Goal: Task Accomplishment & Management: Use online tool/utility

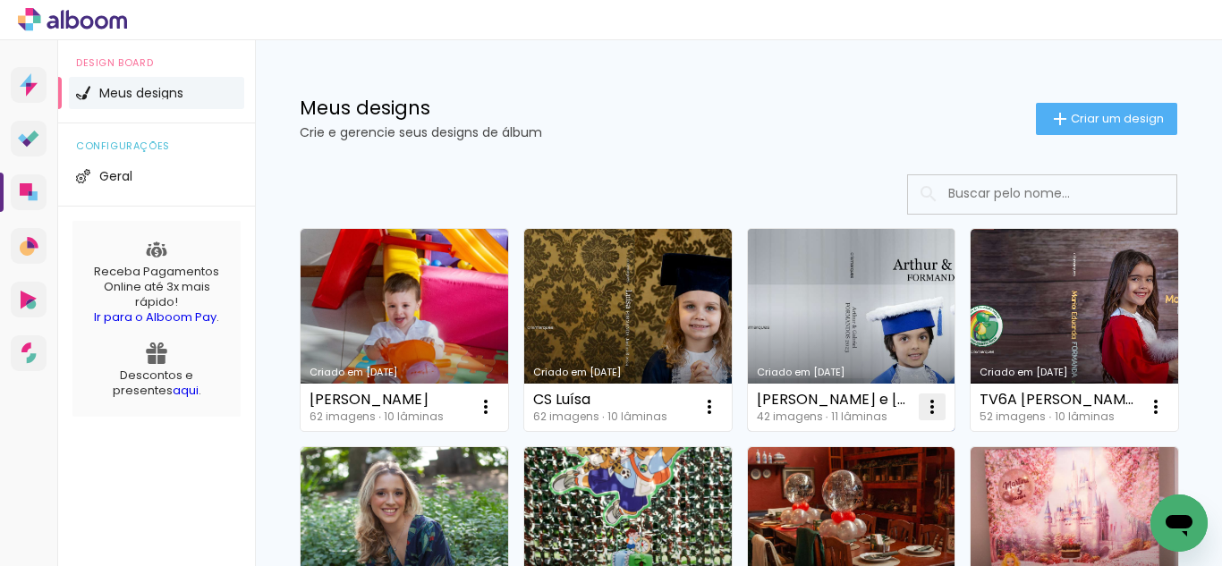
click at [497, 400] on iron-icon at bounding box center [485, 406] width 21 height 21
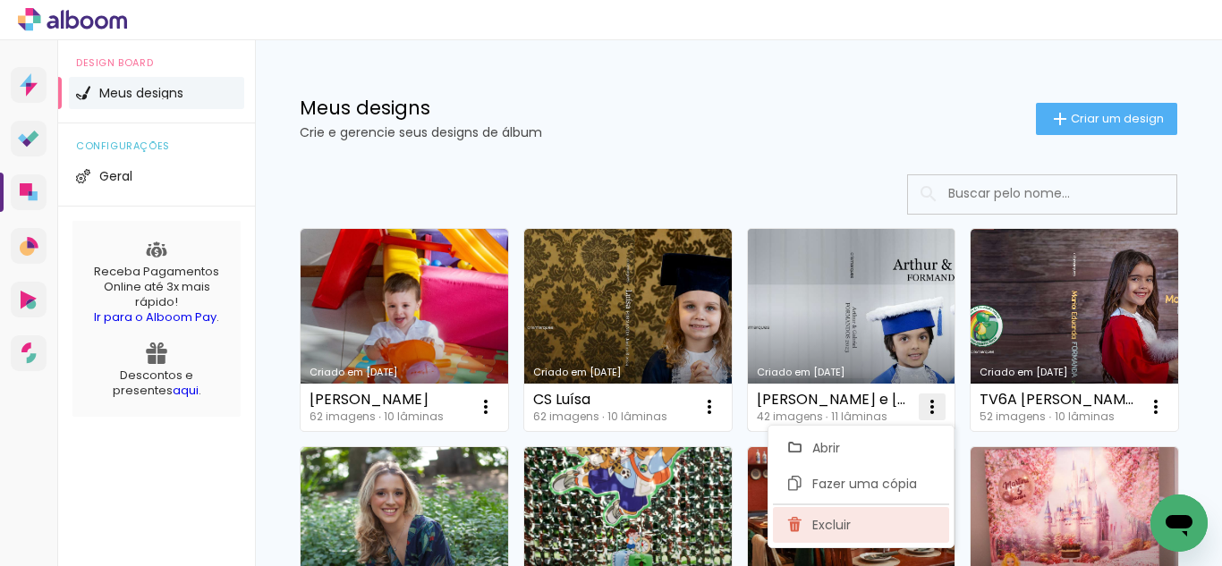
click at [848, 525] on span "Excluir" at bounding box center [831, 525] width 38 height 13
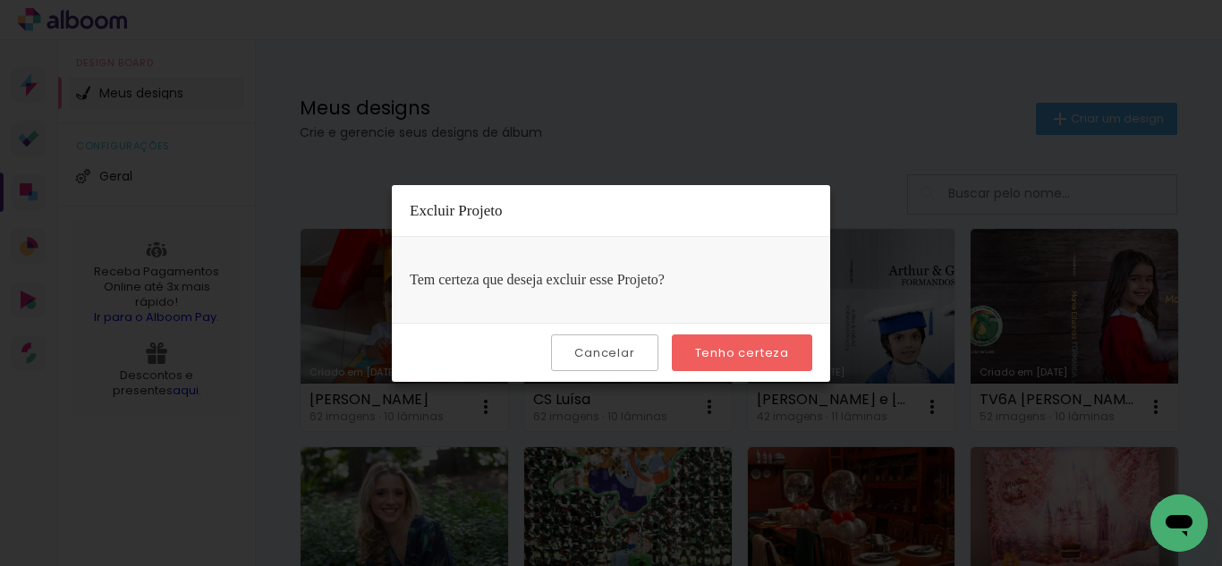
click at [0, 0] on slot "Tenho certeza" at bounding box center [0, 0] width 0 height 0
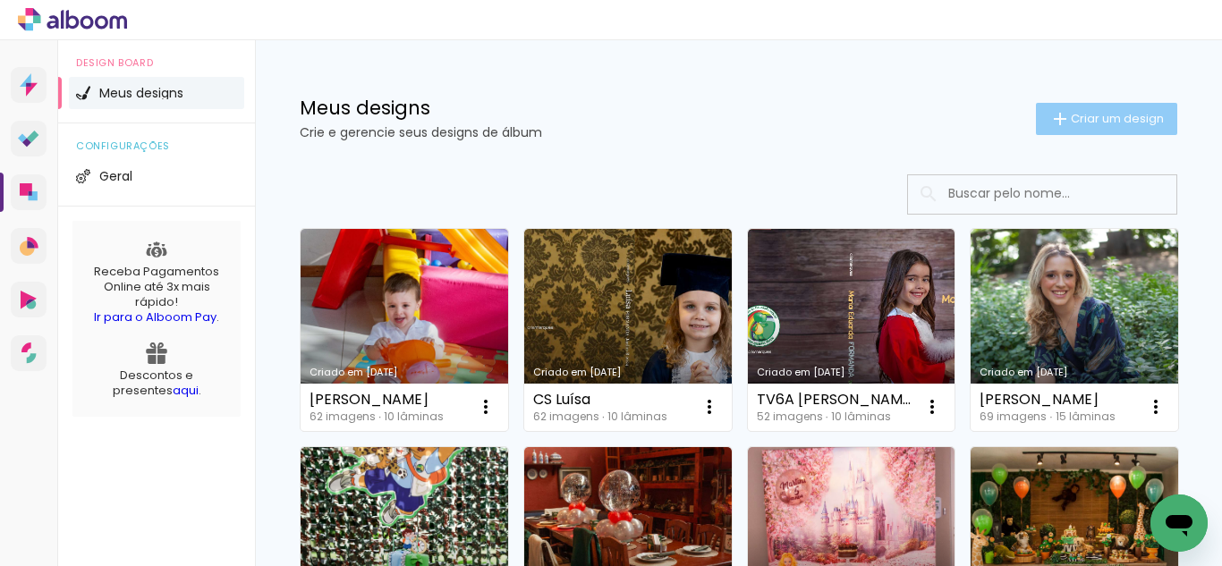
click at [1106, 117] on span "Criar um design" at bounding box center [1117, 119] width 93 height 12
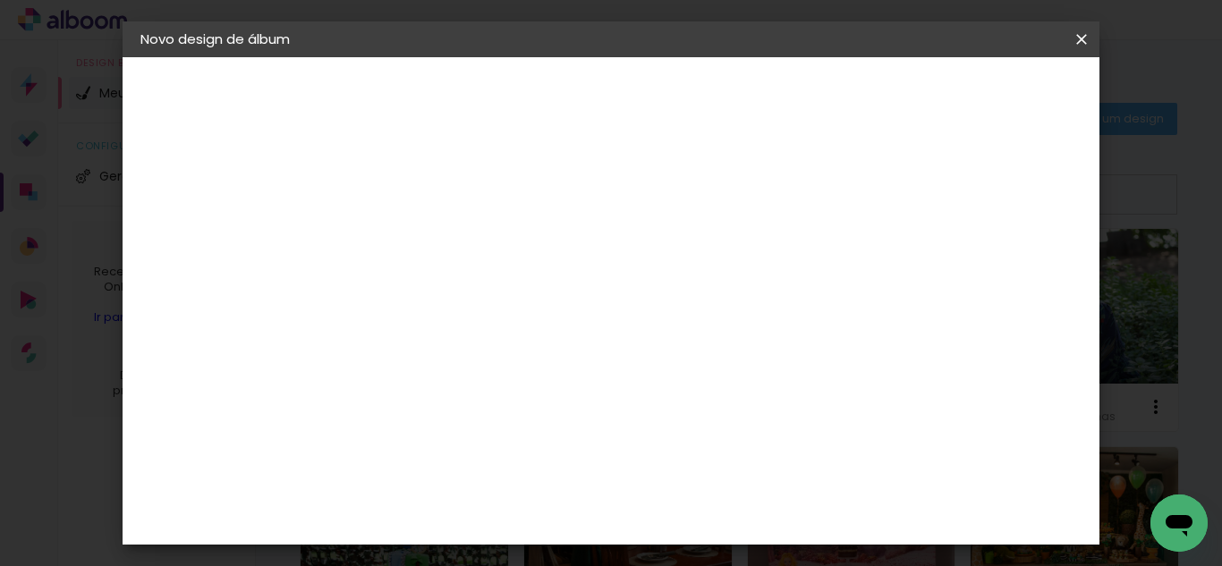
click at [433, 243] on input at bounding box center [433, 240] width 0 height 28
type input "[PERSON_NAME]"
type paper-input "[PERSON_NAME]"
click at [0, 0] on slot "Avançar" at bounding box center [0, 0] width 0 height 0
click at [451, 335] on input at bounding box center [478, 340] width 181 height 22
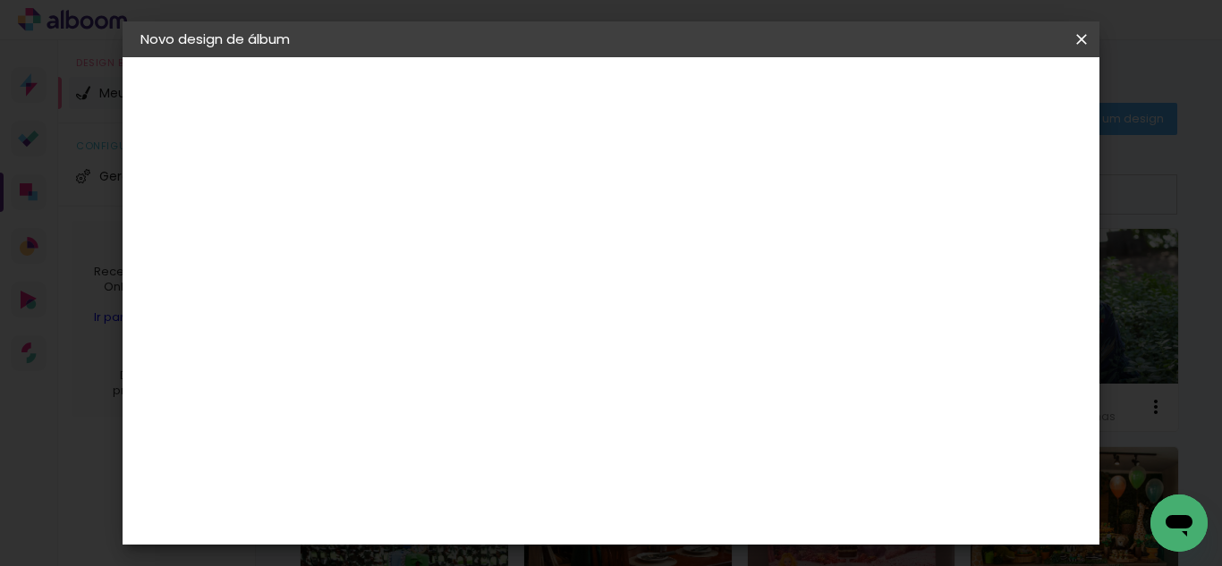
type input "go"
type paper-input "go"
click at [464, 402] on div "Go image" at bounding box center [443, 408] width 44 height 29
click at [0, 0] on slot "Avançar" at bounding box center [0, 0] width 0 height 0
click at [503, 298] on input "text" at bounding box center [468, 312] width 70 height 28
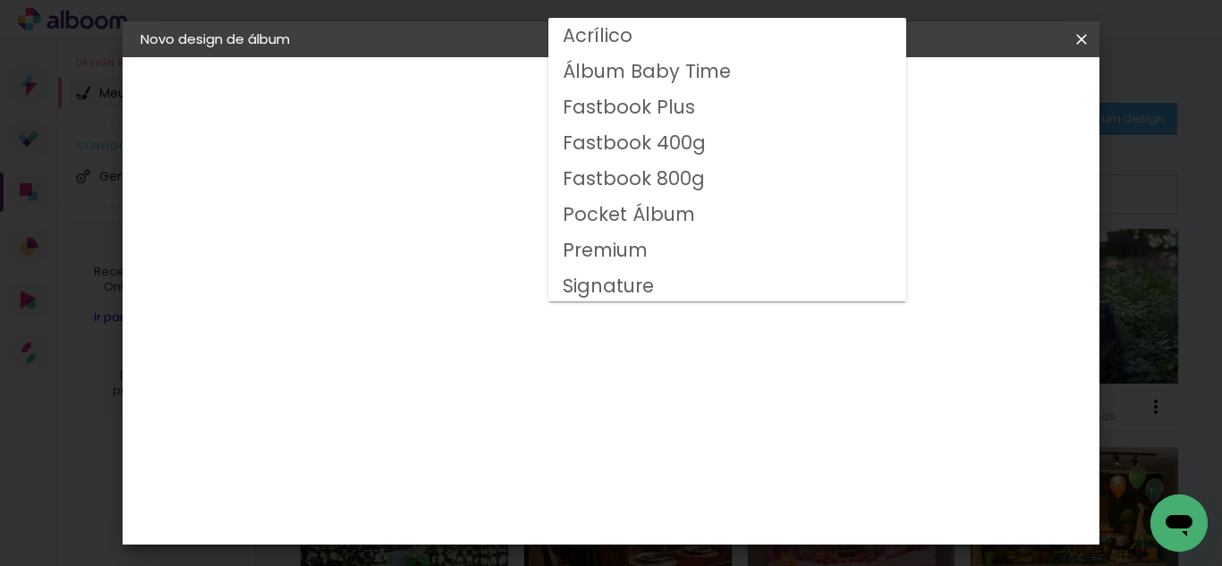
click at [0, 0] on slot "Fastbook 800g" at bounding box center [0, 0] width 0 height 0
type input "Fastbook 800g"
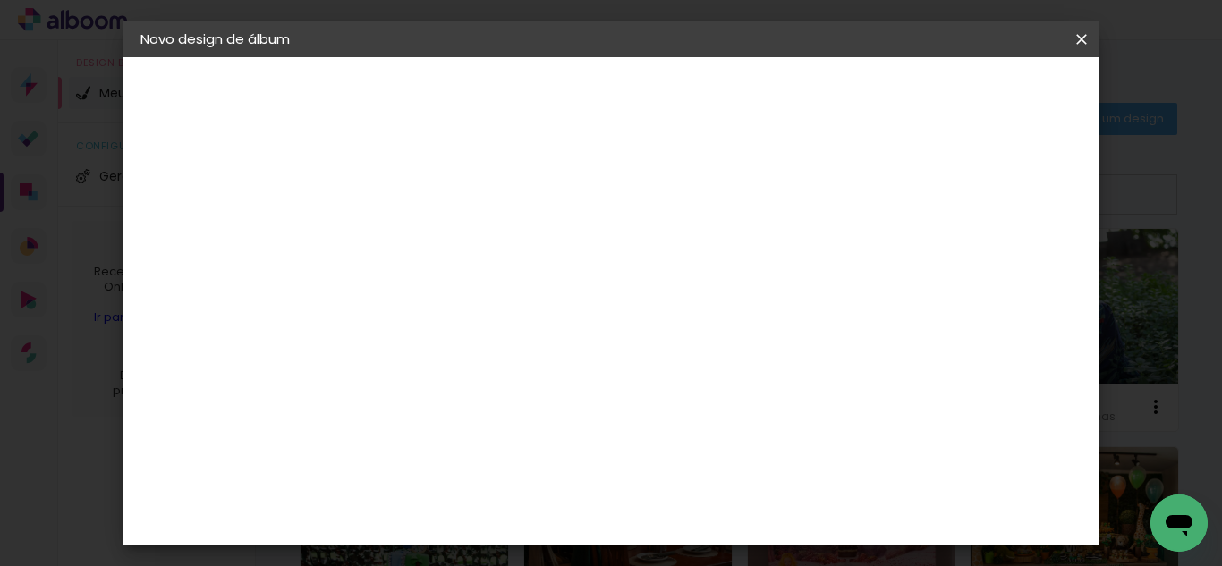
scroll to position [358, 0]
click at [554, 420] on span "20 × 20" at bounding box center [512, 449] width 83 height 58
click at [0, 0] on slot "Avançar" at bounding box center [0, 0] width 0 height 0
click at [648, 200] on div at bounding box center [640, 193] width 16 height 16
type paper-checkbox "on"
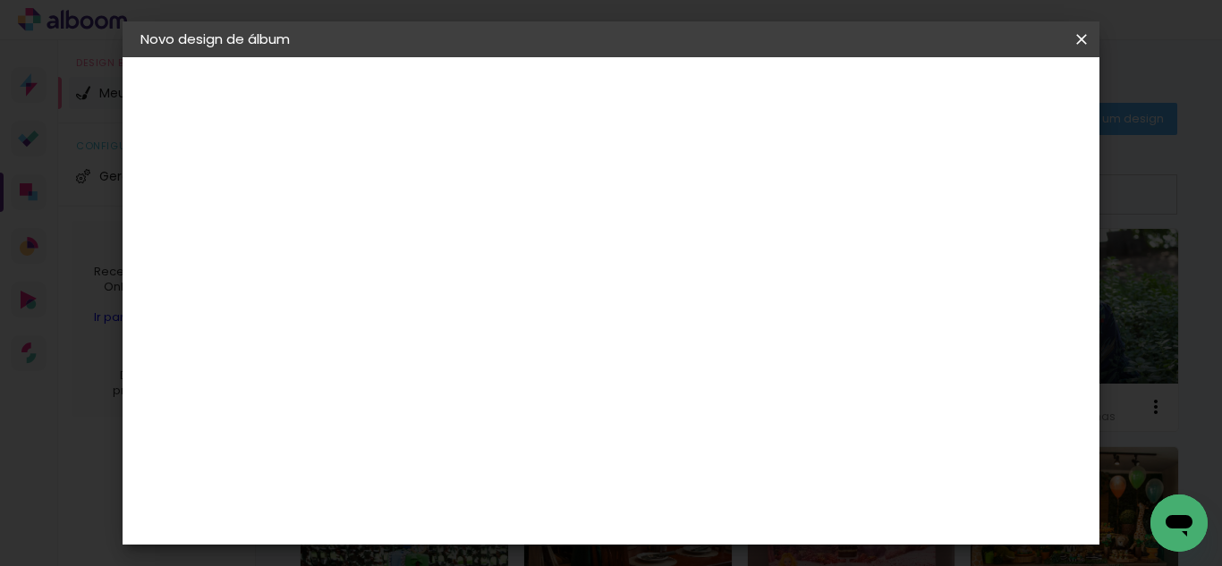
click at [767, 85] on paper-button "Iniciar design" at bounding box center [728, 101] width 77 height 43
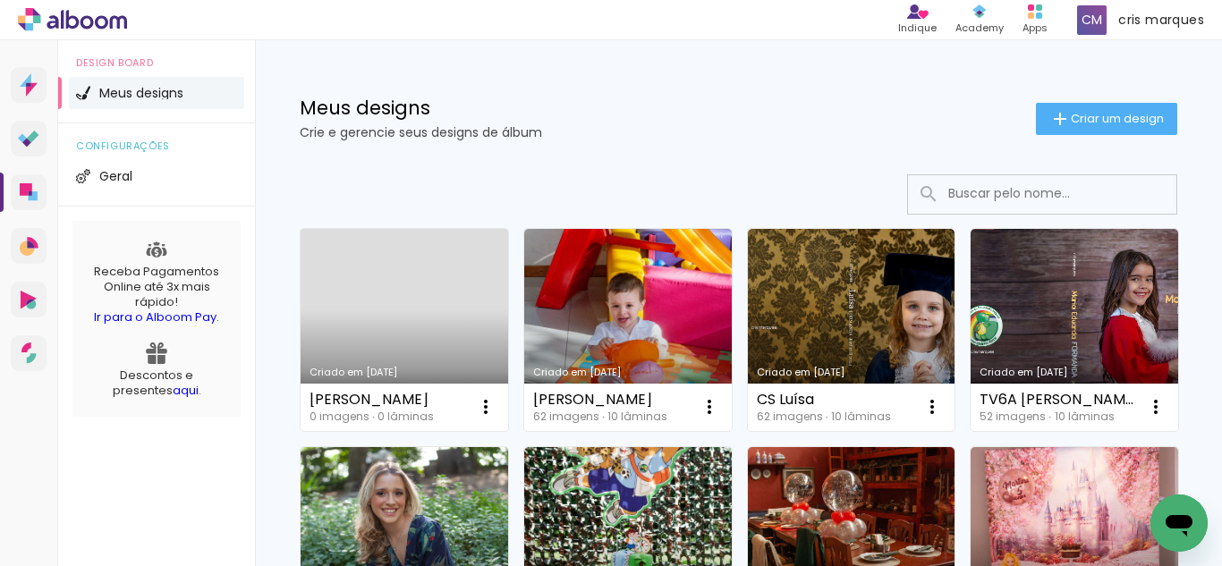
click at [384, 295] on link "Criado em [DATE]" at bounding box center [405, 330] width 208 height 202
click at [361, 297] on link "Criado em [DATE]" at bounding box center [405, 330] width 208 height 202
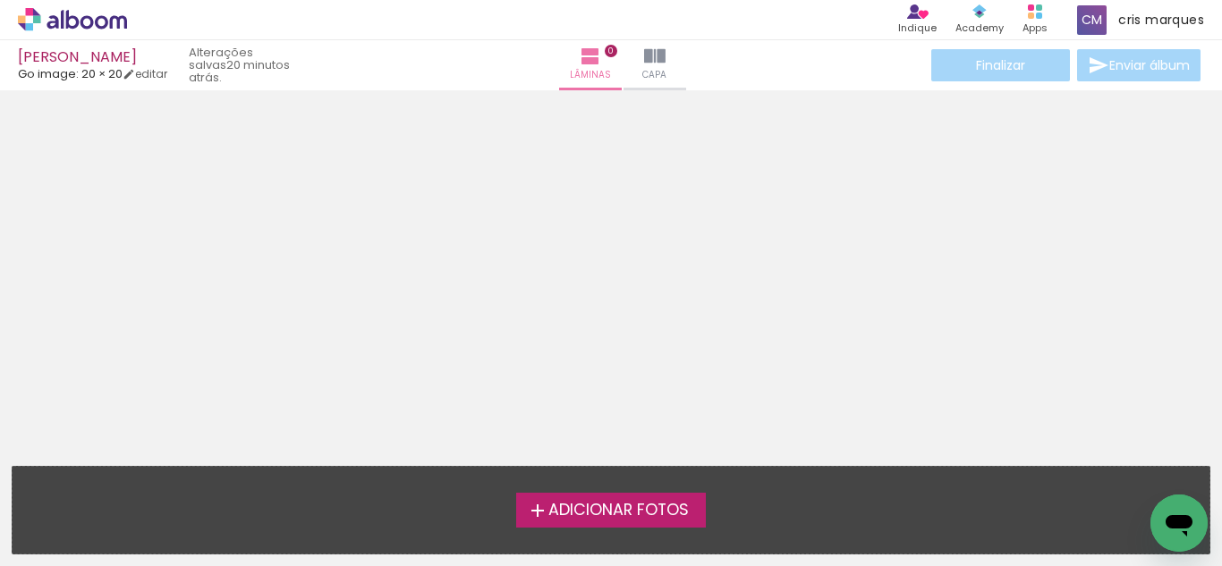
click at [645, 506] on span "Adicionar Fotos" at bounding box center [619, 511] width 140 height 16
click at [0, 0] on input "file" at bounding box center [0, 0] width 0 height 0
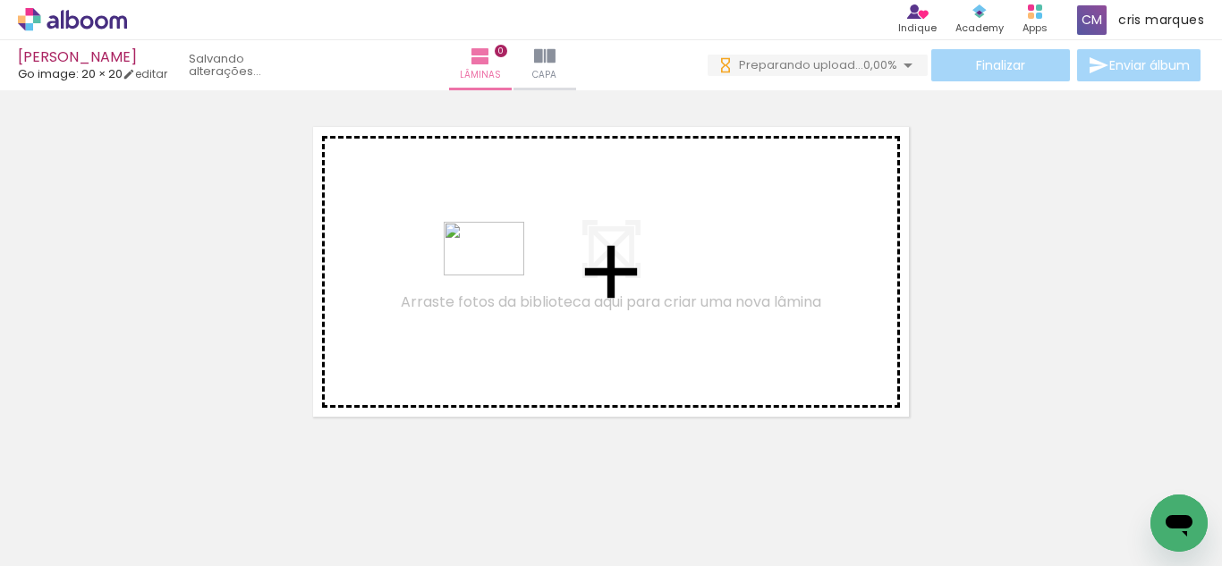
drag, startPoint x: 285, startPoint y: 523, endPoint x: 498, endPoint y: 275, distance: 326.2
click at [498, 275] on quentale-workspace at bounding box center [611, 283] width 1222 height 566
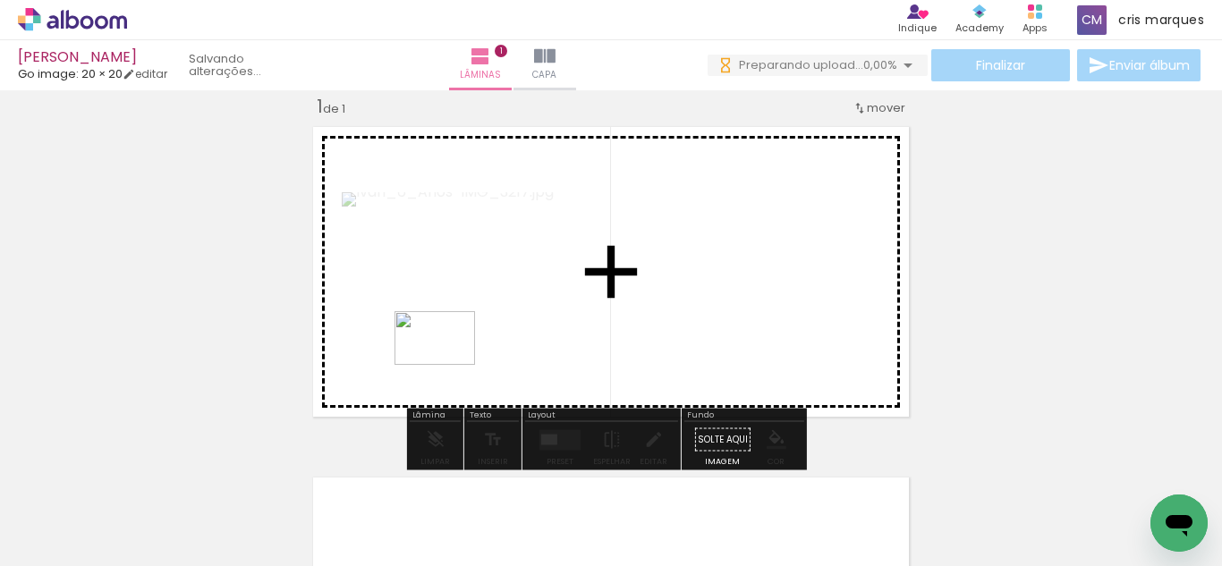
drag, startPoint x: 378, startPoint y: 527, endPoint x: 458, endPoint y: 337, distance: 206.1
click at [458, 337] on quentale-workspace at bounding box center [611, 283] width 1222 height 566
drag, startPoint x: 474, startPoint y: 508, endPoint x: 575, endPoint y: 282, distance: 247.9
click at [575, 282] on quentale-workspace at bounding box center [611, 283] width 1222 height 566
drag, startPoint x: 605, startPoint y: 453, endPoint x: 659, endPoint y: 332, distance: 132.2
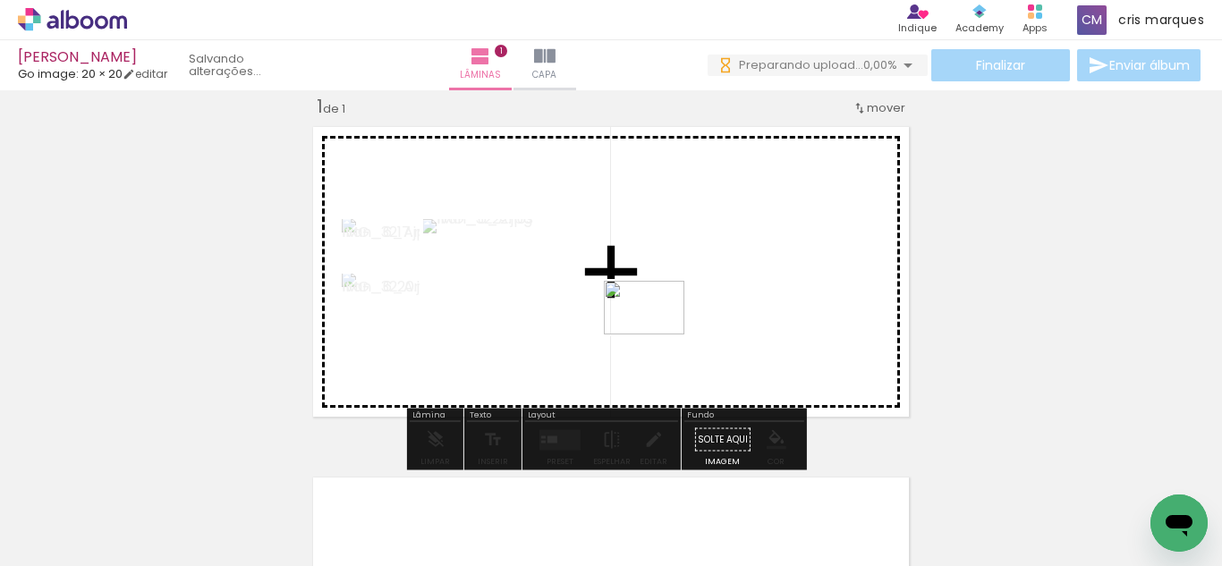
click at [659, 332] on quentale-workspace at bounding box center [611, 283] width 1222 height 566
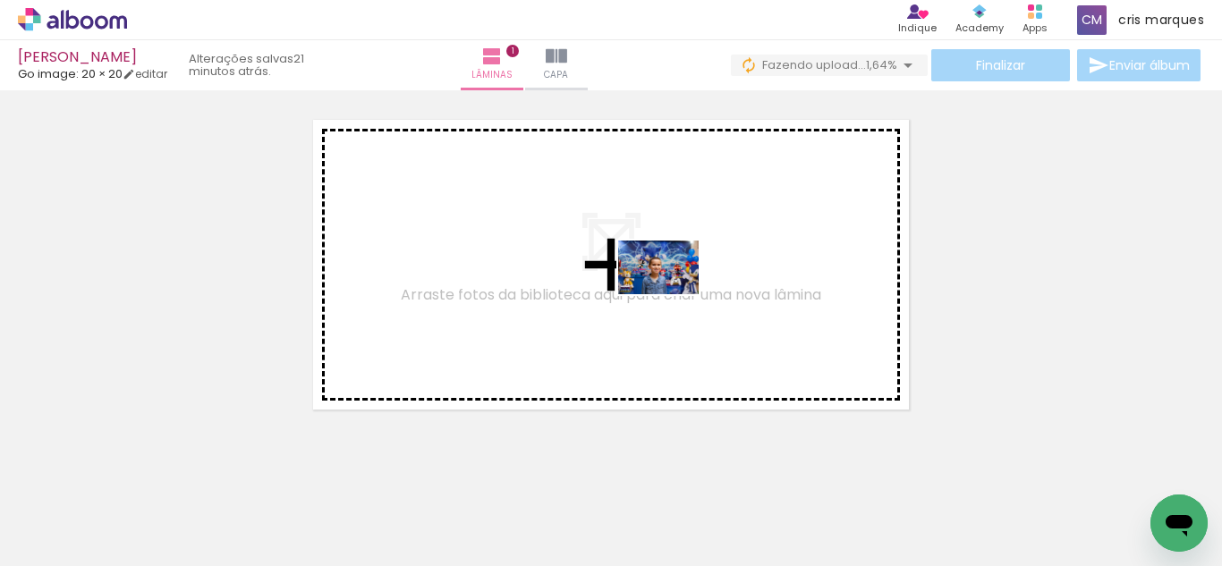
drag, startPoint x: 691, startPoint y: 515, endPoint x: 672, endPoint y: 294, distance: 220.9
click at [672, 294] on quentale-workspace at bounding box center [611, 283] width 1222 height 566
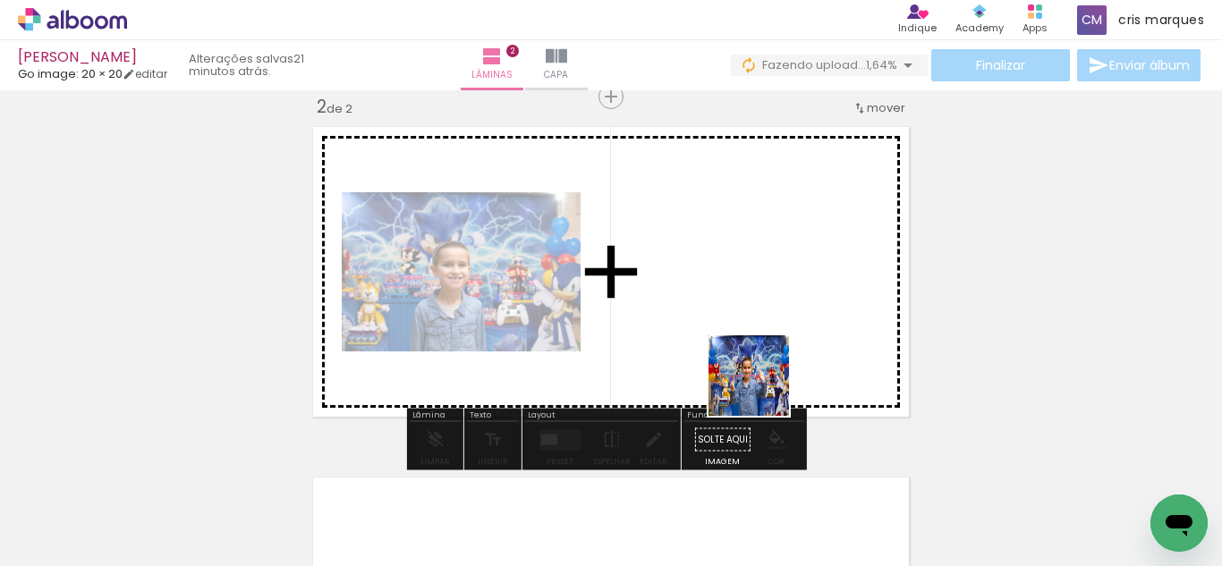
drag, startPoint x: 780, startPoint y: 515, endPoint x: 742, endPoint y: 325, distance: 193.6
click at [742, 325] on quentale-workspace at bounding box center [611, 283] width 1222 height 566
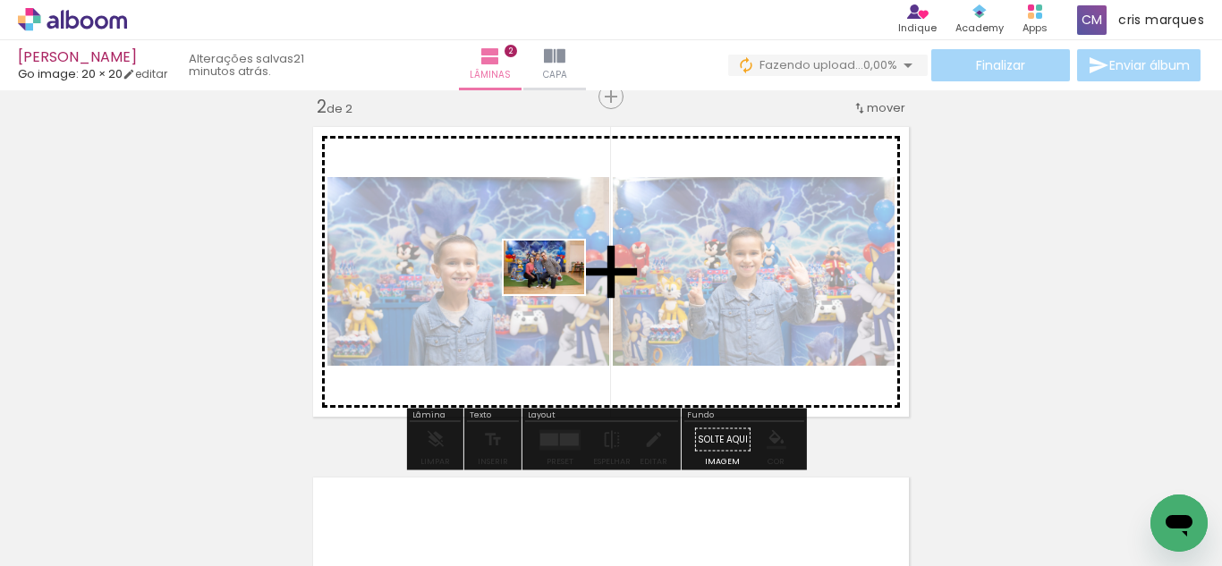
drag, startPoint x: 417, startPoint y: 517, endPoint x: 558, endPoint y: 293, distance: 264.6
click at [558, 293] on quentale-workspace at bounding box center [611, 283] width 1222 height 566
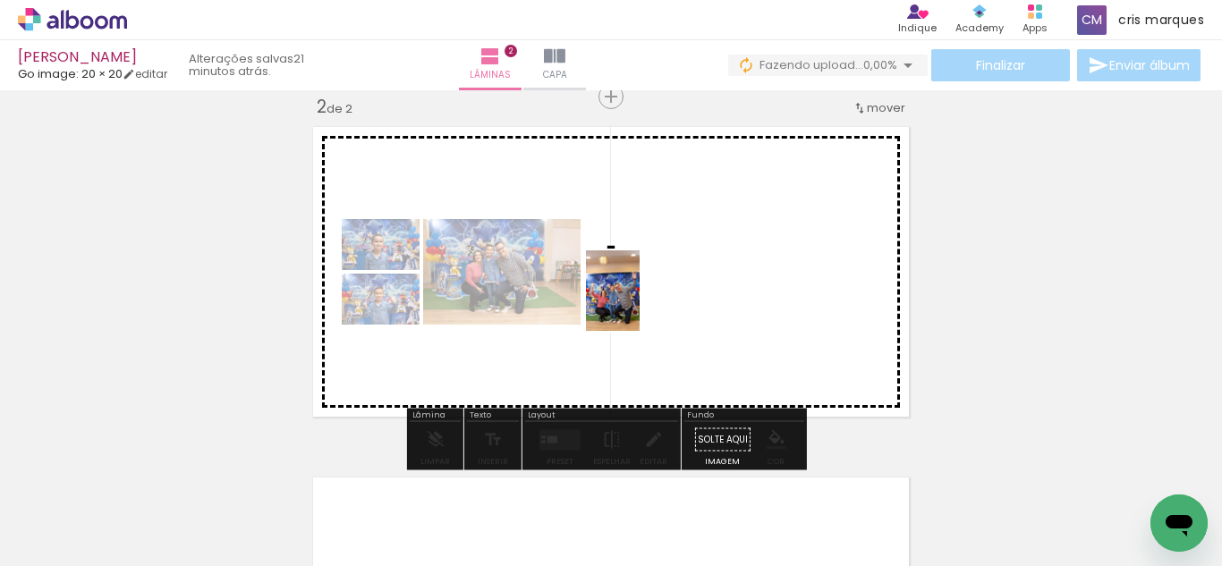
drag, startPoint x: 524, startPoint y: 523, endPoint x: 642, endPoint y: 302, distance: 251.0
click at [642, 302] on quentale-workspace at bounding box center [611, 283] width 1222 height 566
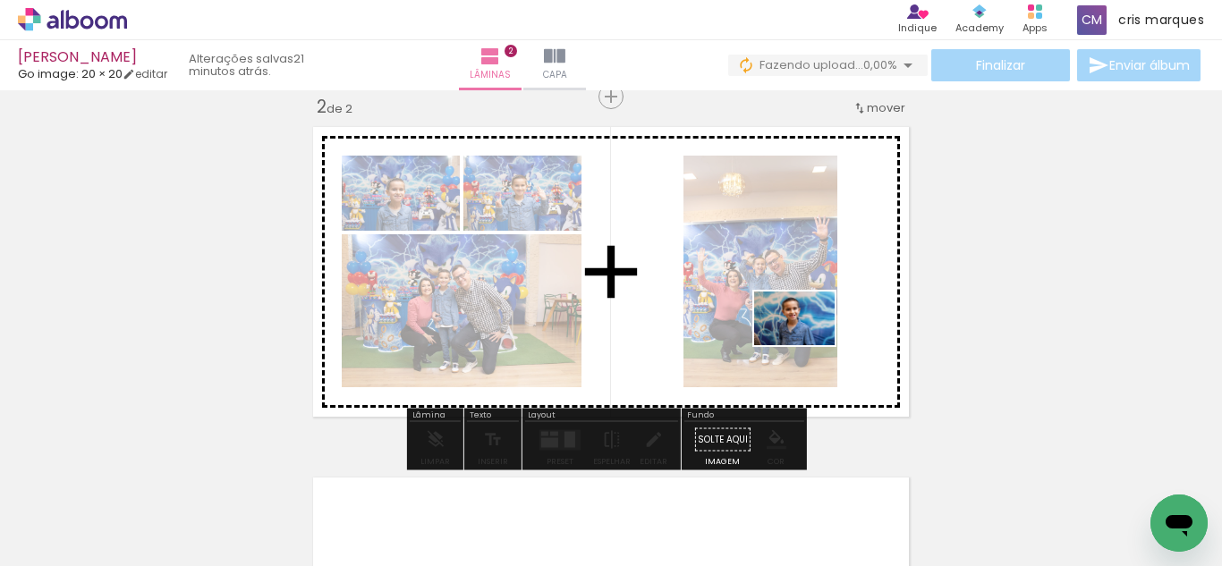
drag, startPoint x: 804, startPoint y: 527, endPoint x: 808, endPoint y: 345, distance: 181.7
click at [808, 345] on quentale-workspace at bounding box center [611, 283] width 1222 height 566
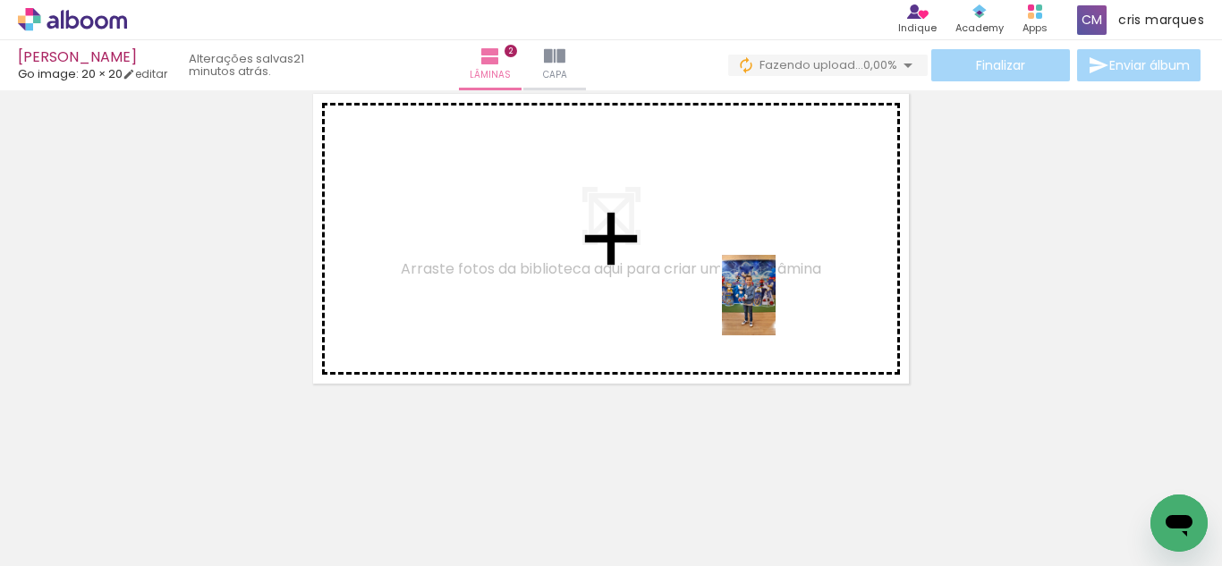
drag, startPoint x: 715, startPoint y: 521, endPoint x: 779, endPoint y: 286, distance: 243.1
click at [779, 286] on quentale-workspace at bounding box center [611, 283] width 1222 height 566
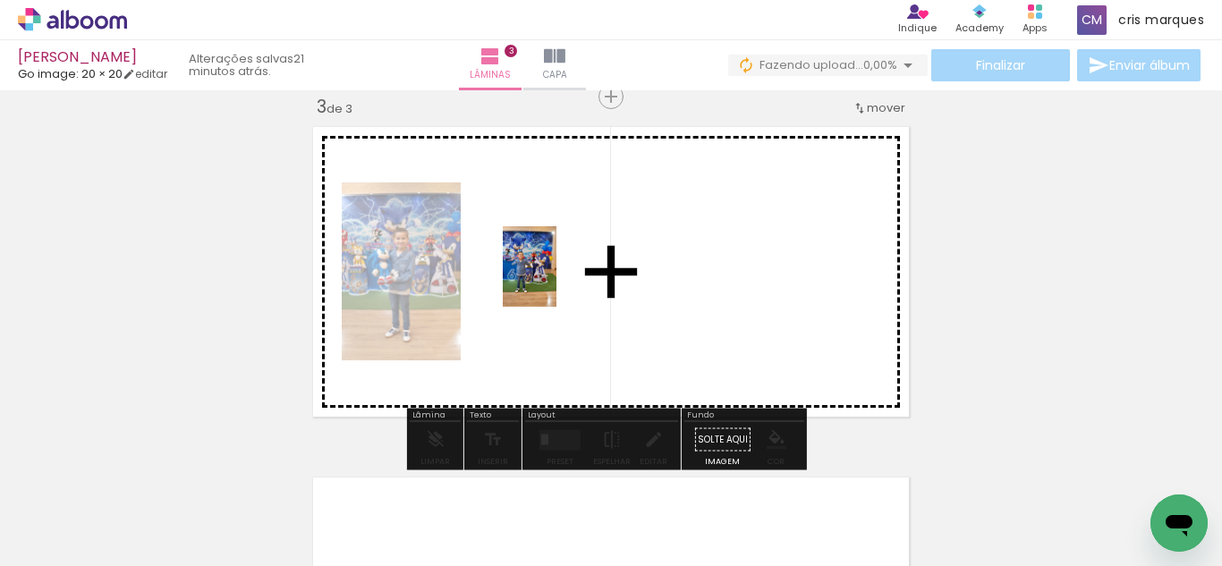
drag, startPoint x: 346, startPoint y: 495, endPoint x: 613, endPoint y: 409, distance: 280.1
click at [558, 277] on quentale-workspace at bounding box center [611, 283] width 1222 height 566
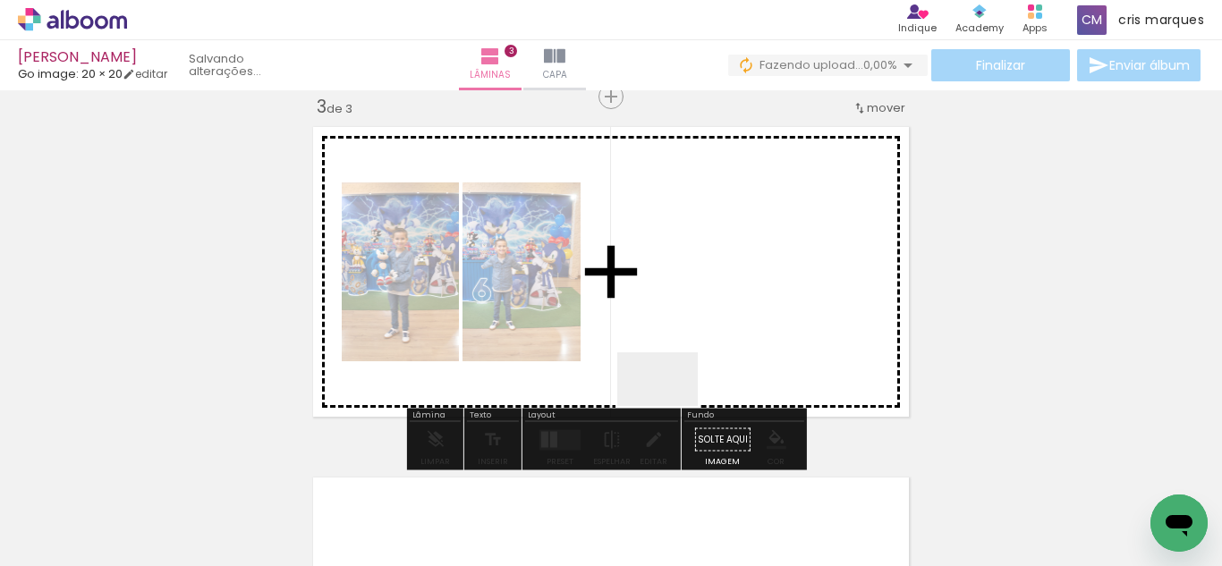
drag, startPoint x: 661, startPoint y: 438, endPoint x: 625, endPoint y: 374, distance: 72.9
click at [704, 293] on quentale-workspace at bounding box center [611, 283] width 1222 height 566
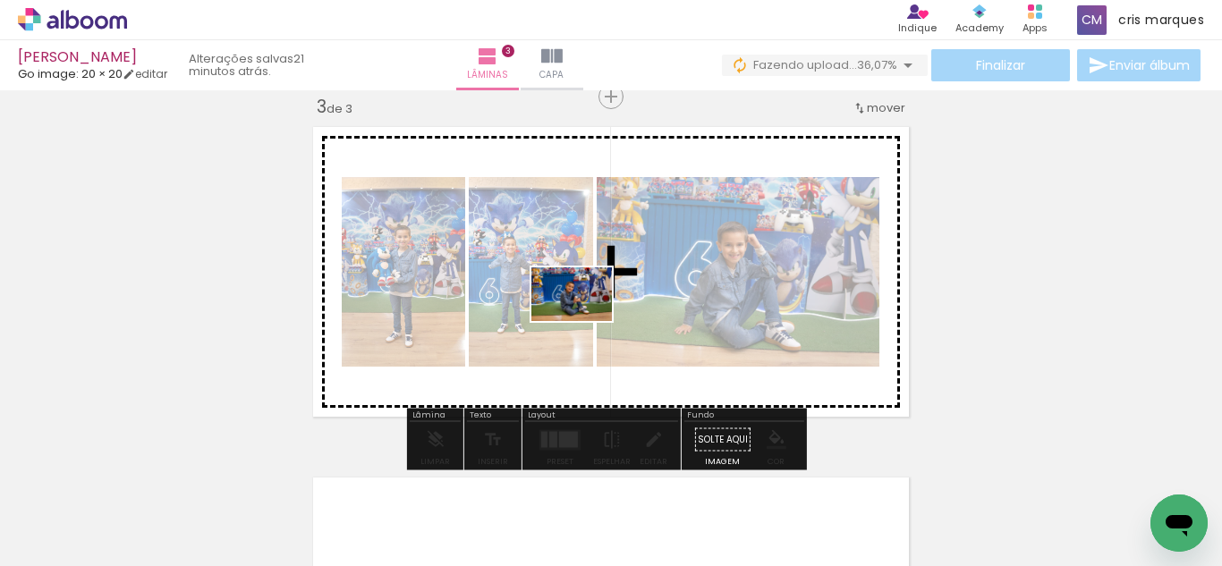
drag, startPoint x: 514, startPoint y: 499, endPoint x: 485, endPoint y: 412, distance: 91.4
click at [598, 287] on quentale-workspace at bounding box center [611, 283] width 1222 height 566
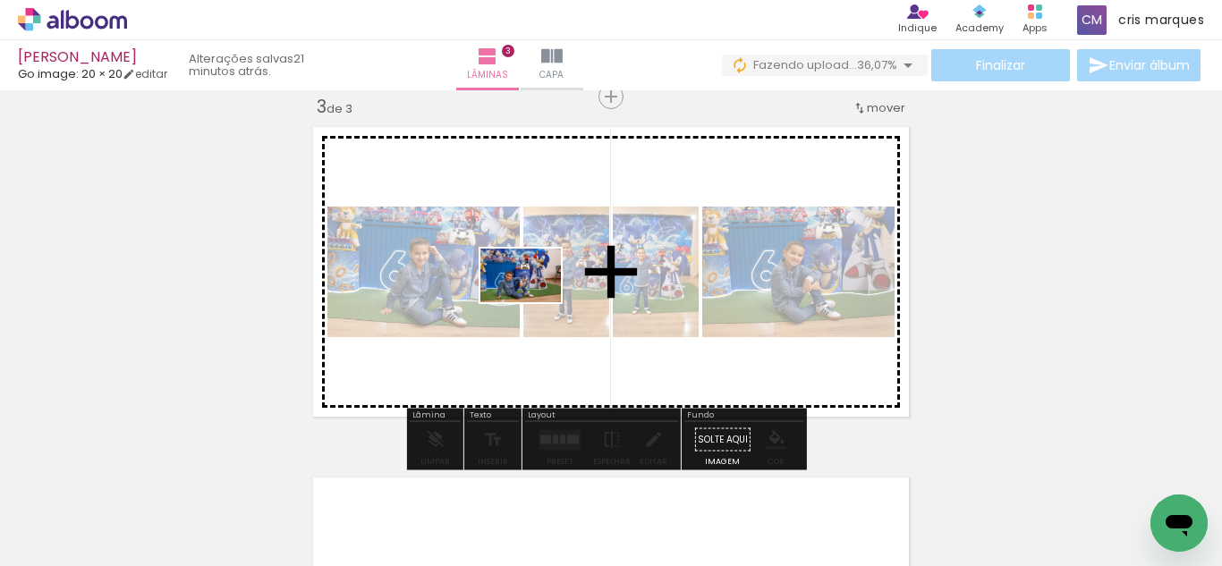
drag, startPoint x: 429, startPoint y: 503, endPoint x: 530, endPoint y: 452, distance: 113.2
click at [535, 289] on quentale-workspace at bounding box center [611, 283] width 1222 height 566
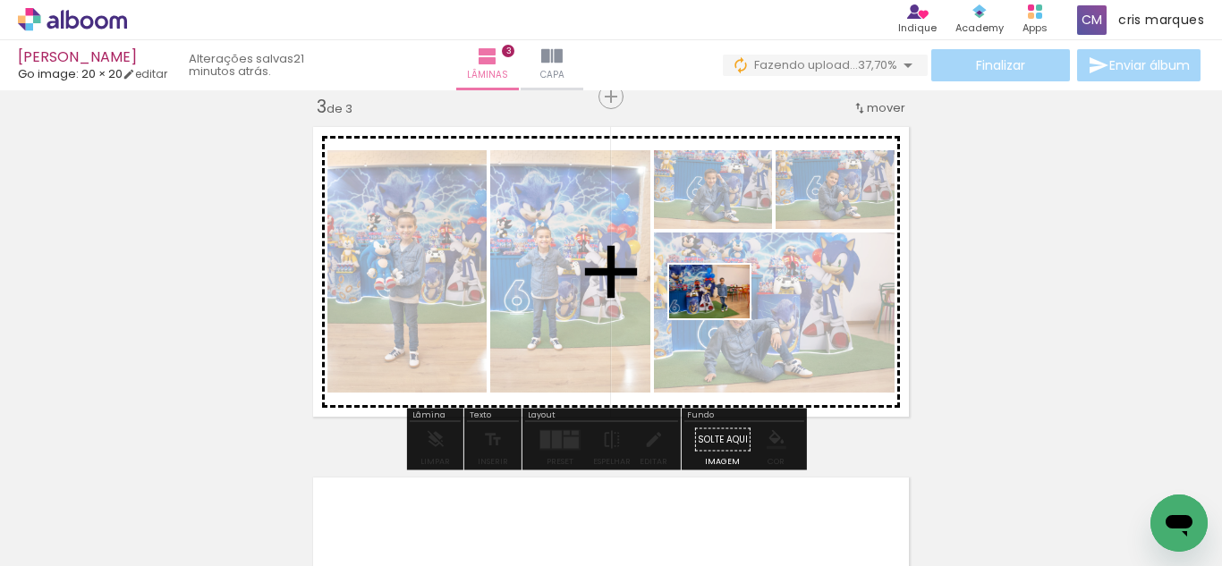
drag, startPoint x: 571, startPoint y: 514, endPoint x: 723, endPoint y: 319, distance: 247.4
click at [723, 319] on quentale-workspace at bounding box center [611, 283] width 1222 height 566
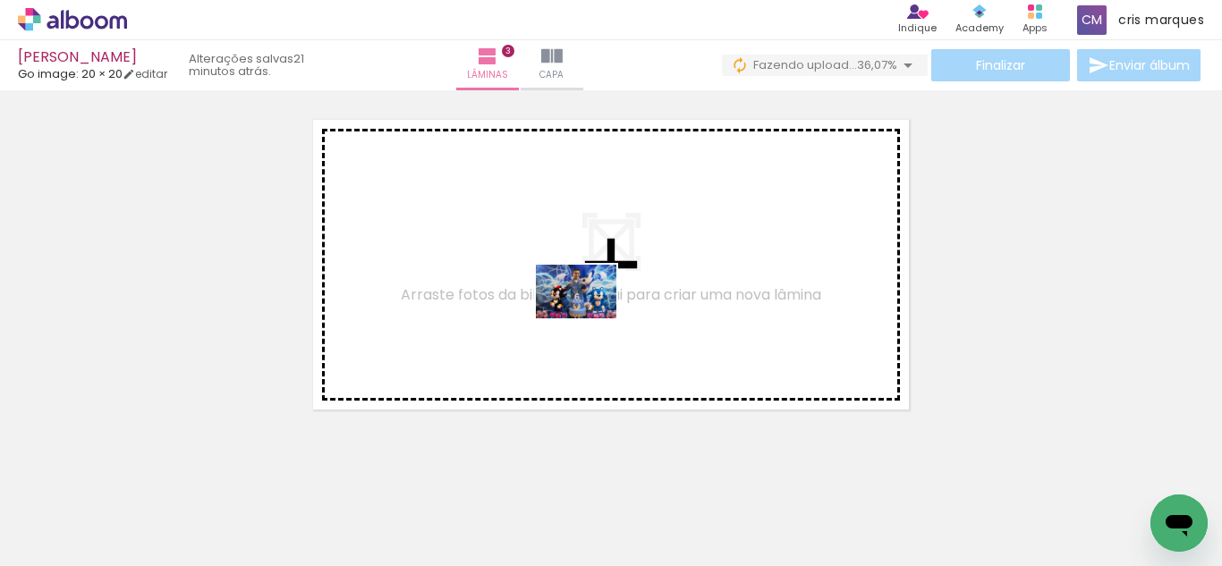
drag, startPoint x: 475, startPoint y: 498, endPoint x: 590, endPoint y: 319, distance: 212.5
click at [590, 319] on quentale-workspace at bounding box center [611, 283] width 1222 height 566
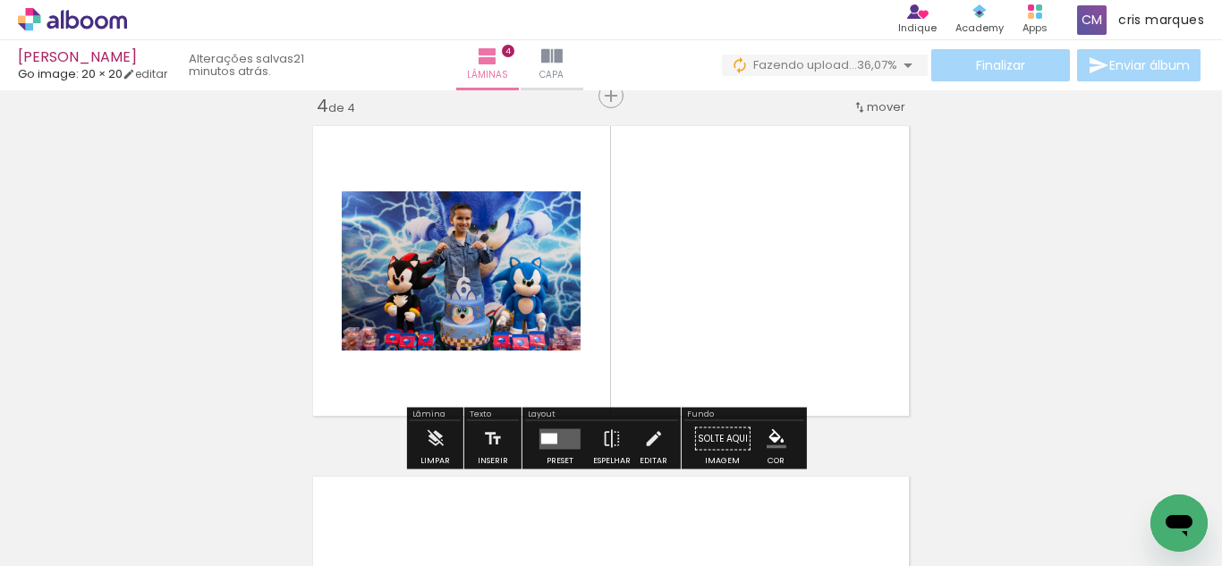
scroll to position [1076, 0]
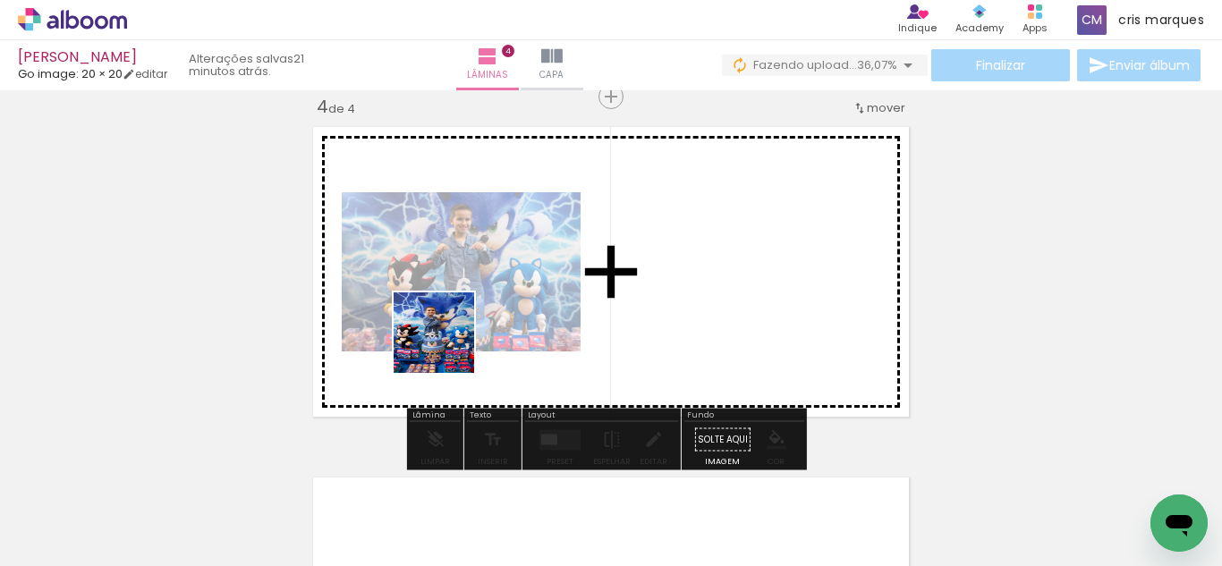
drag, startPoint x: 363, startPoint y: 519, endPoint x: 471, endPoint y: 301, distance: 243.3
click at [471, 301] on quentale-workspace at bounding box center [611, 283] width 1222 height 566
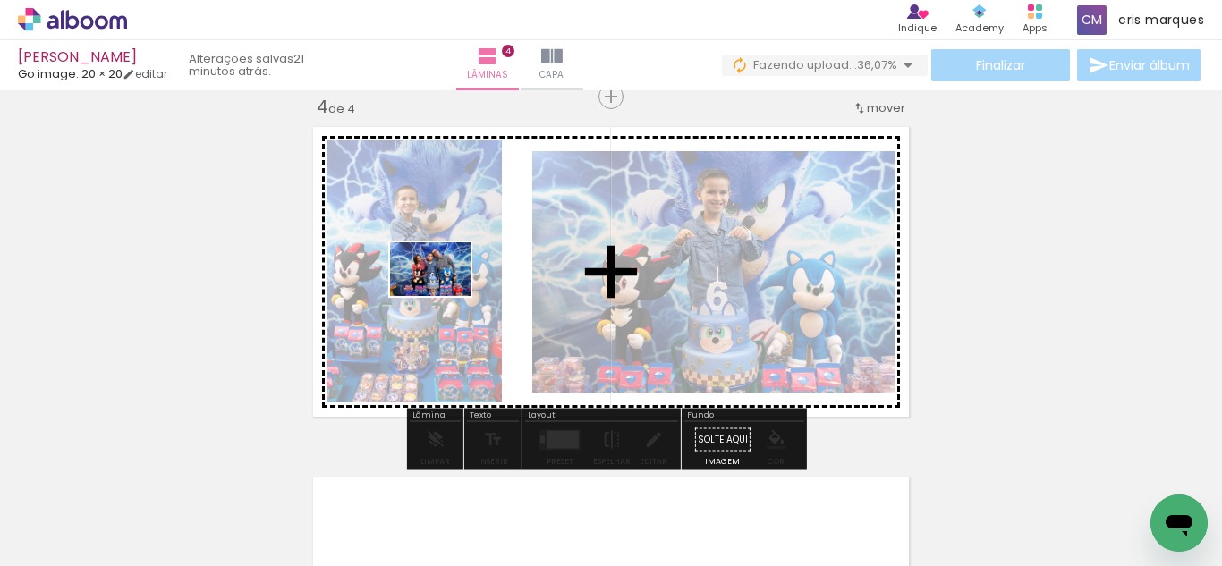
drag, startPoint x: 268, startPoint y: 505, endPoint x: 444, endPoint y: 296, distance: 272.4
click at [444, 296] on quentale-workspace at bounding box center [611, 283] width 1222 height 566
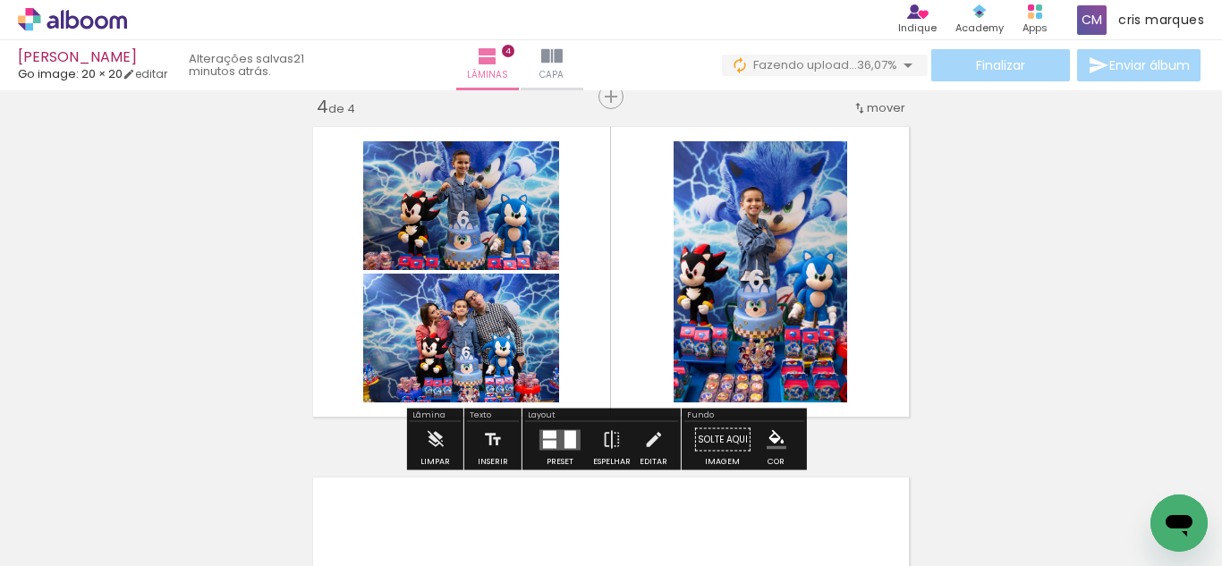
scroll to position [0, 846]
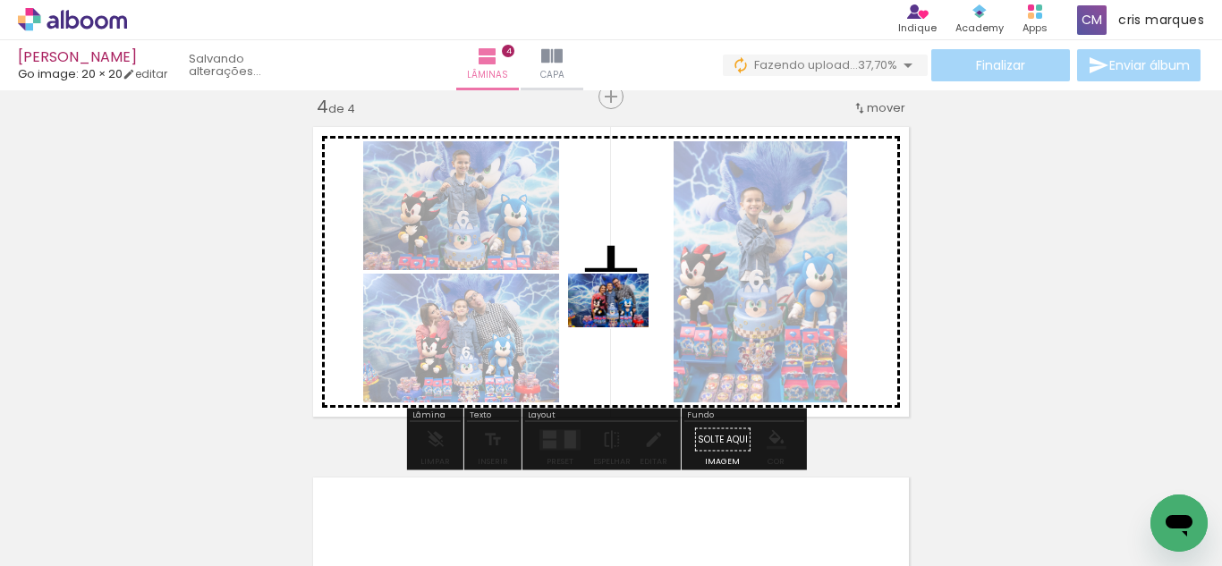
drag, startPoint x: 555, startPoint y: 517, endPoint x: 622, endPoint y: 327, distance: 201.2
click at [622, 327] on quentale-workspace at bounding box center [611, 283] width 1222 height 566
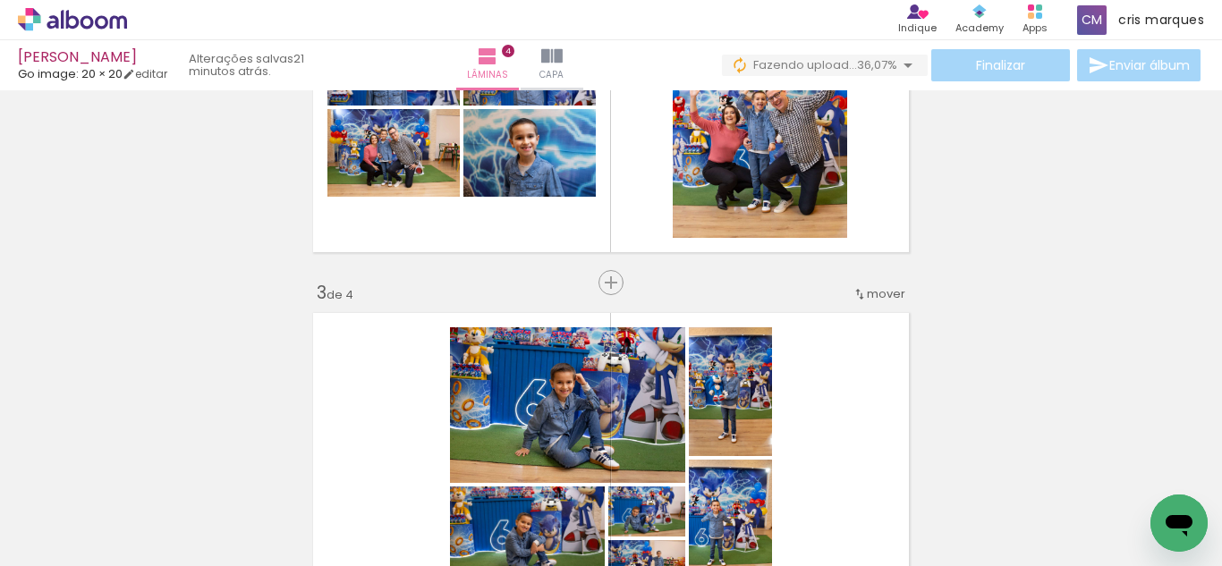
scroll to position [449, 0]
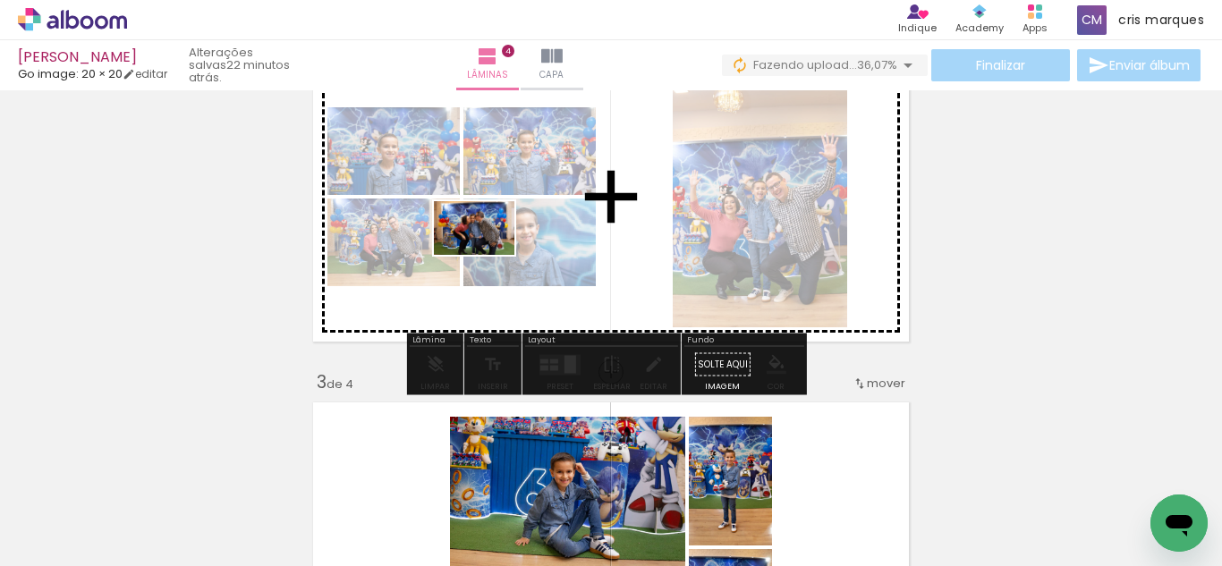
drag, startPoint x: 238, startPoint y: 517, endPoint x: 386, endPoint y: 448, distance: 162.9
click at [489, 253] on quentale-workspace at bounding box center [611, 283] width 1222 height 566
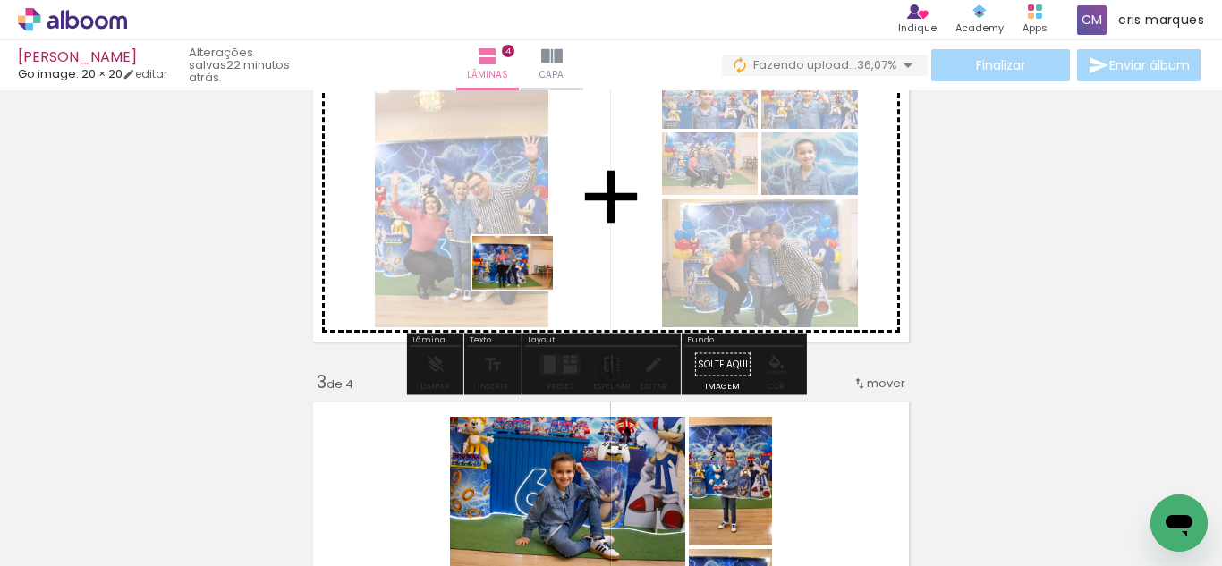
drag, startPoint x: 344, startPoint y: 513, endPoint x: 542, endPoint y: 273, distance: 311.4
click at [542, 273] on quentale-workspace at bounding box center [611, 283] width 1222 height 566
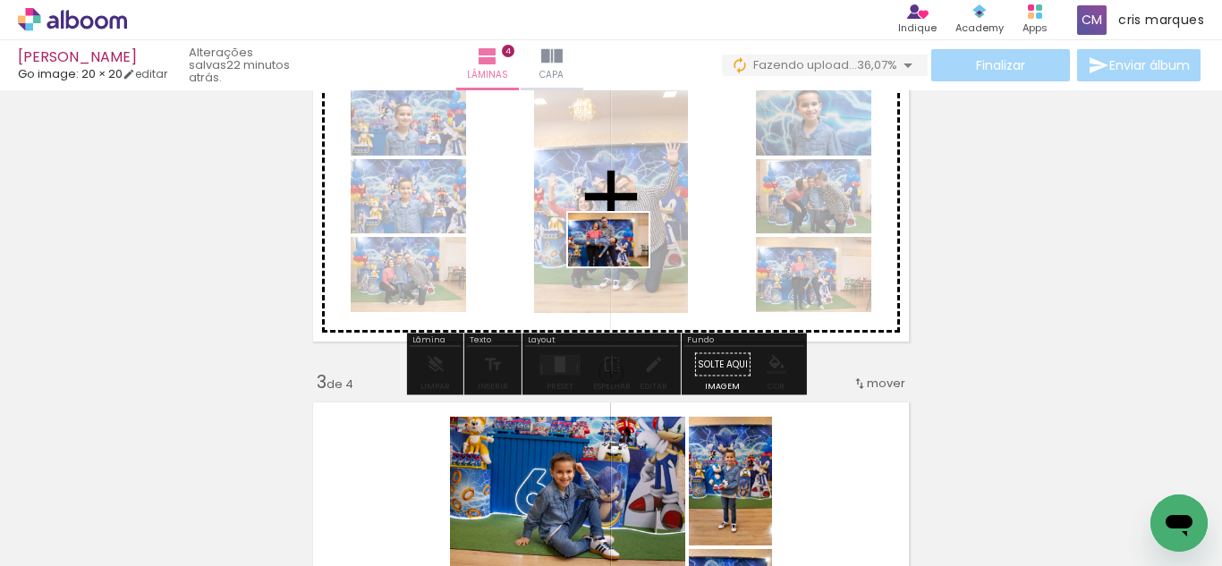
drag, startPoint x: 446, startPoint y: 523, endPoint x: 622, endPoint y: 267, distance: 311.5
click at [622, 267] on quentale-workspace at bounding box center [611, 283] width 1222 height 566
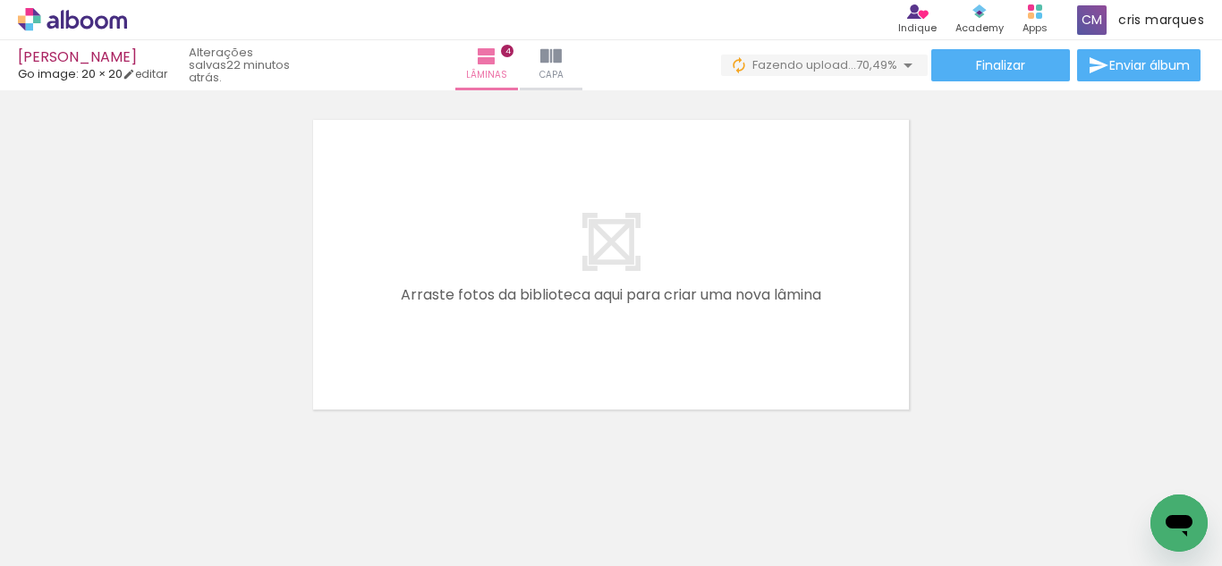
scroll to position [0, 2137]
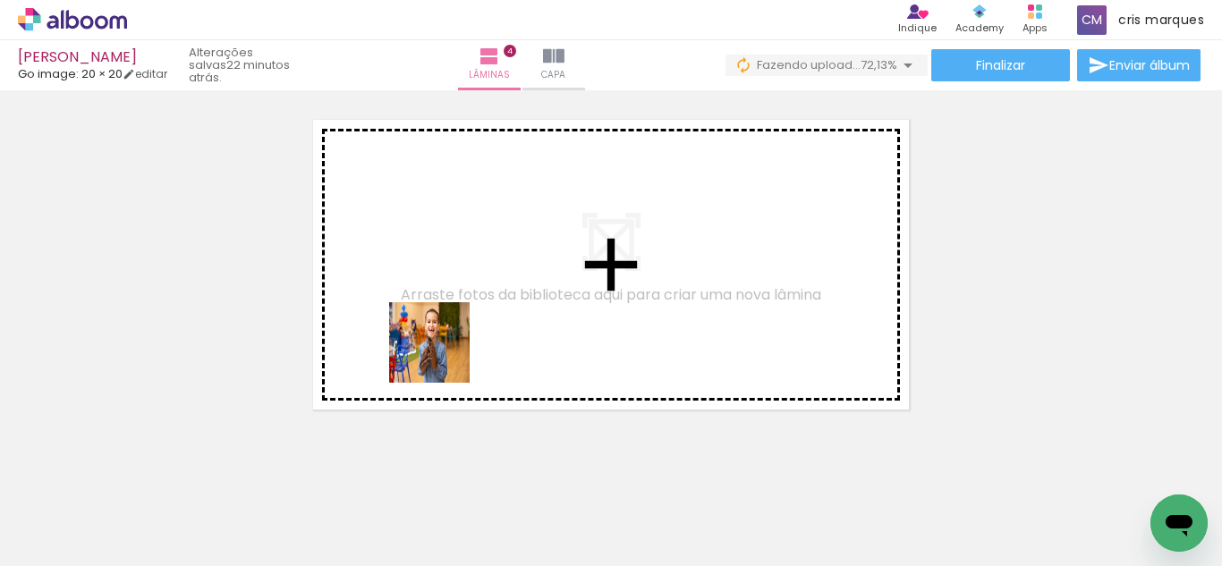
drag, startPoint x: 373, startPoint y: 520, endPoint x: 448, endPoint y: 432, distance: 115.5
click at [452, 327] on quentale-workspace at bounding box center [611, 283] width 1222 height 566
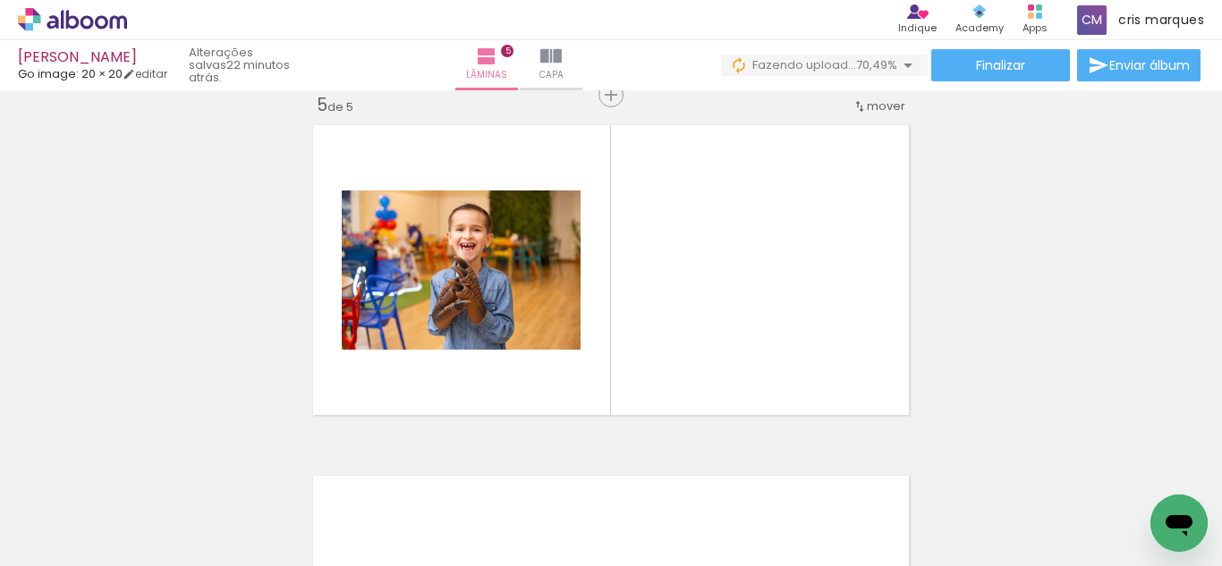
scroll to position [1426, 0]
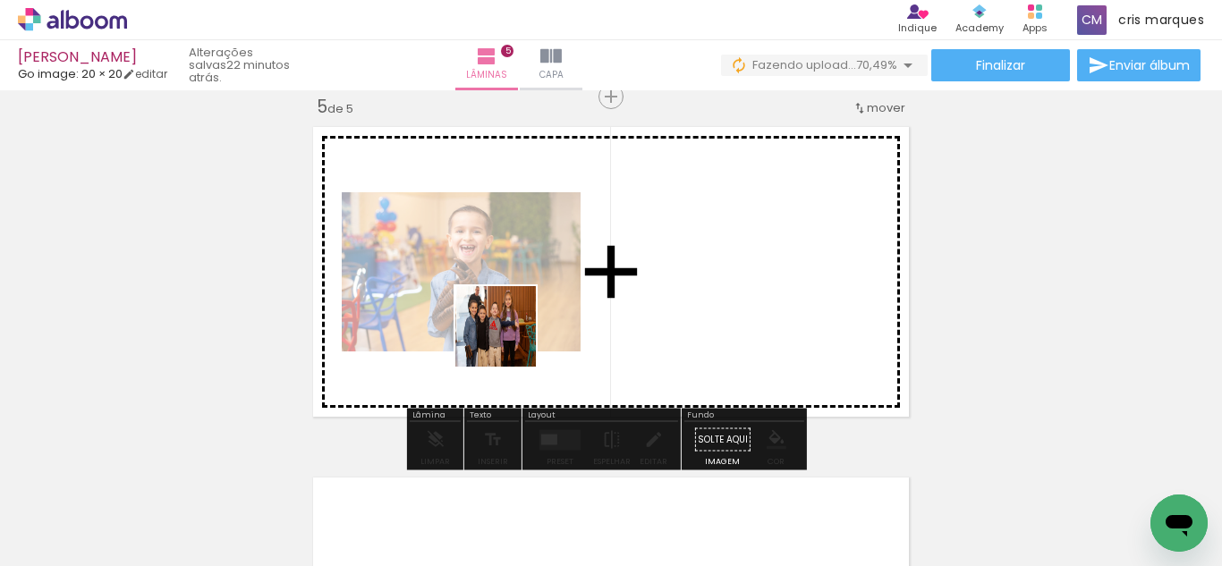
drag, startPoint x: 460, startPoint y: 517, endPoint x: 540, endPoint y: 346, distance: 188.5
click at [524, 268] on quentale-workspace at bounding box center [611, 283] width 1222 height 566
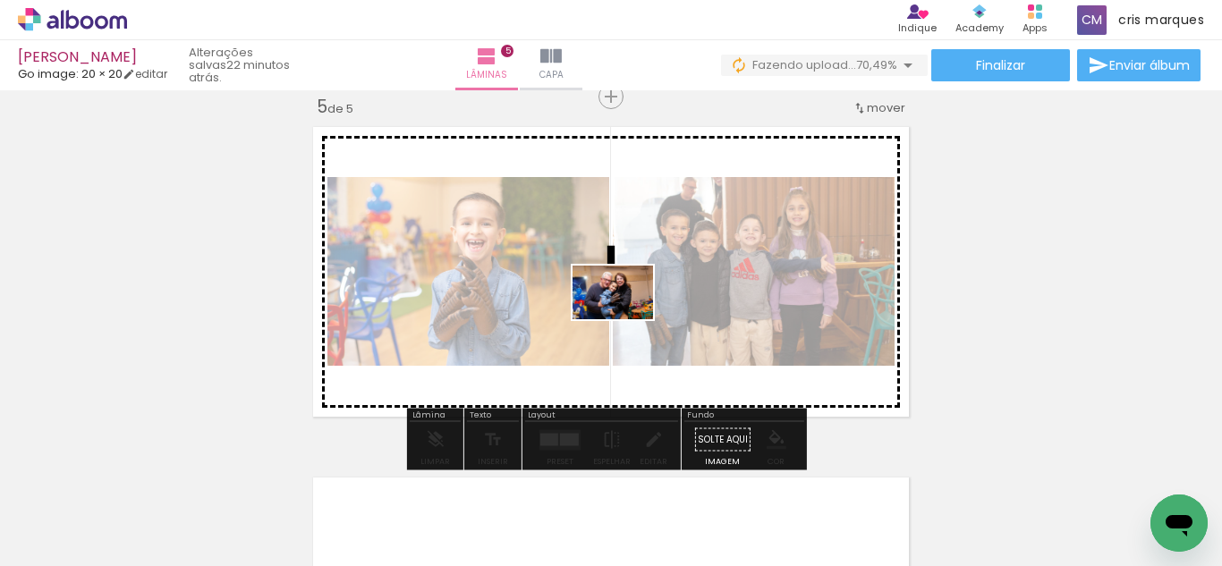
drag, startPoint x: 547, startPoint y: 525, endPoint x: 640, endPoint y: 285, distance: 257.2
click at [640, 285] on quentale-workspace at bounding box center [611, 283] width 1222 height 566
